Goal: Task Accomplishment & Management: Use online tool/utility

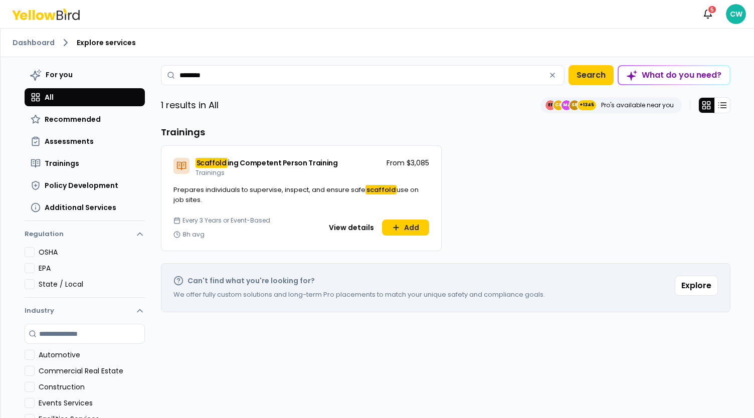
click at [426, 120] on div "For you All Recommended Assessments Trainings Policy Development Additional Ser…" at bounding box center [445, 285] width 569 height 441
click at [354, 226] on button "View details" at bounding box center [351, 228] width 57 height 16
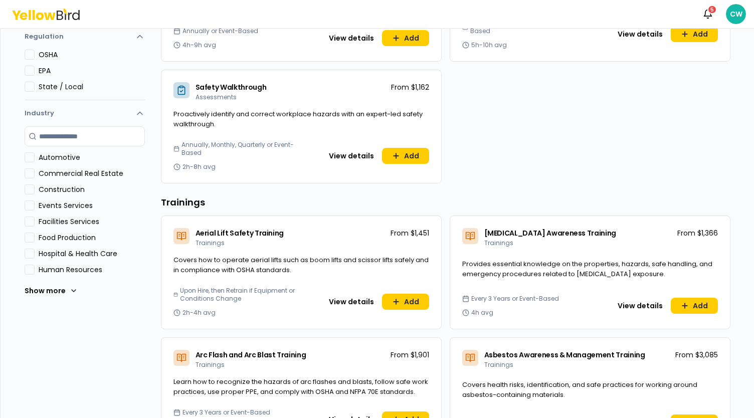
scroll to position [50, 0]
